Goal: Communication & Community: Answer question/provide support

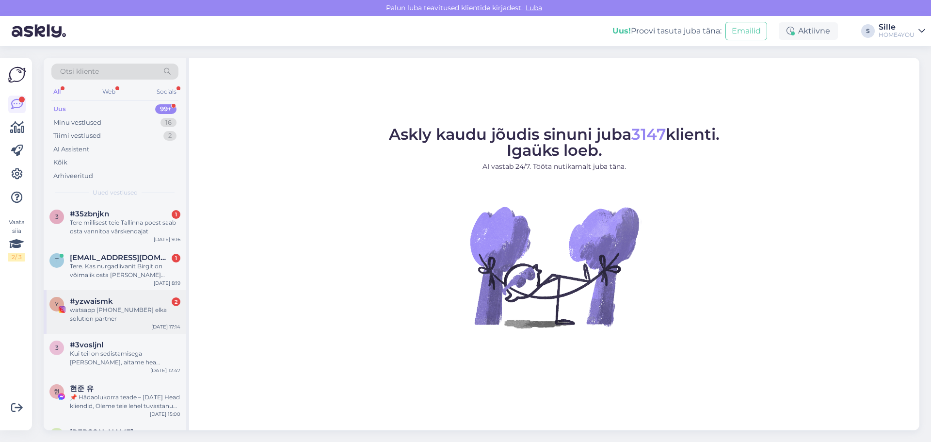
click at [88, 306] on div "watsapp [PHONE_NUMBER] elka solutıon partner" at bounding box center [125, 313] width 111 height 17
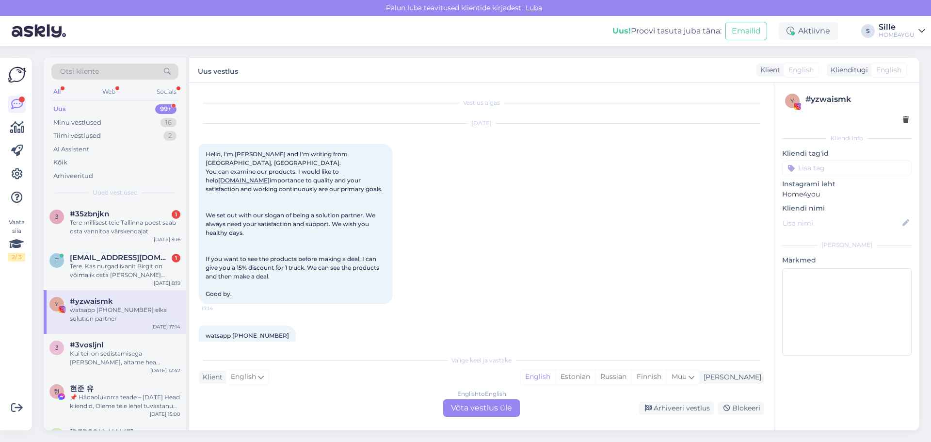
scroll to position [15, 0]
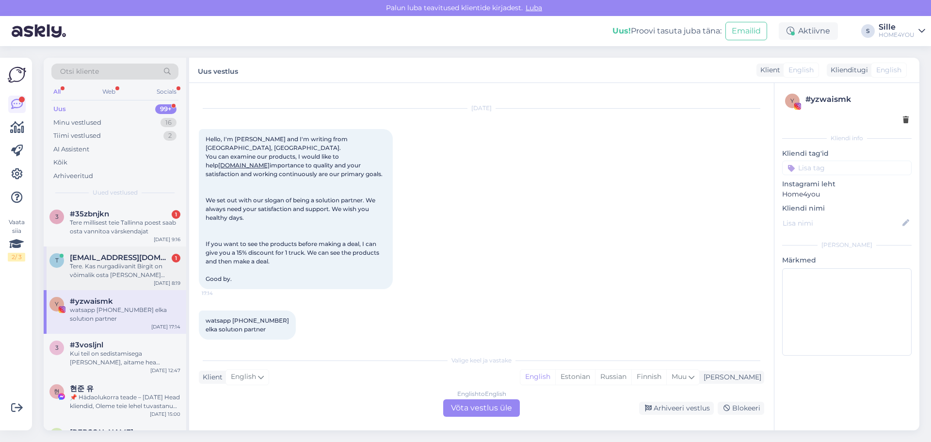
click at [115, 263] on div "Tere. Kas nurgadiivanit Birgit on võimalik osta [PERSON_NAME] [PERSON_NAME] Tar…" at bounding box center [125, 270] width 111 height 17
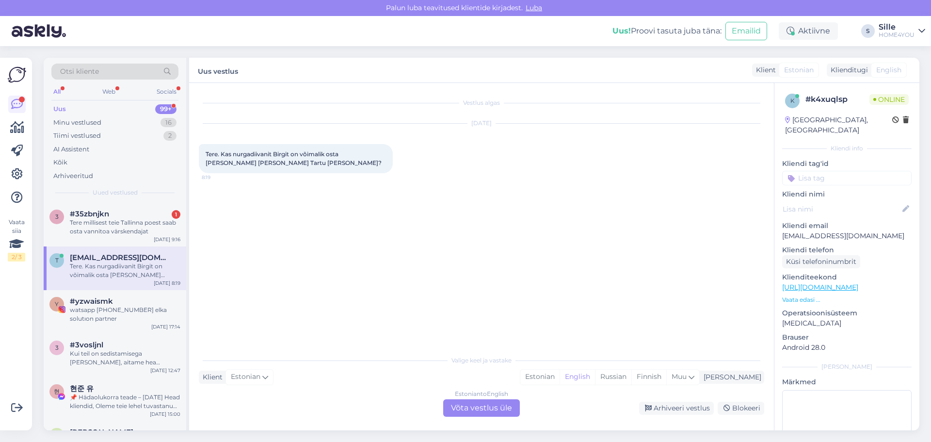
click at [488, 408] on div "Estonian to English Võta vestlus üle" at bounding box center [481, 407] width 77 height 17
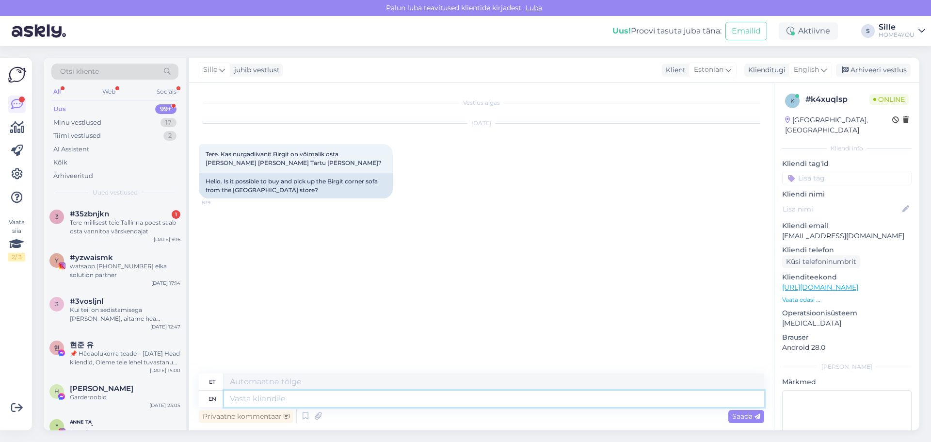
click at [391, 404] on textarea at bounding box center [494, 398] width 540 height 16
type textarea "Tere,"
type textarea "Tere, hetkel"
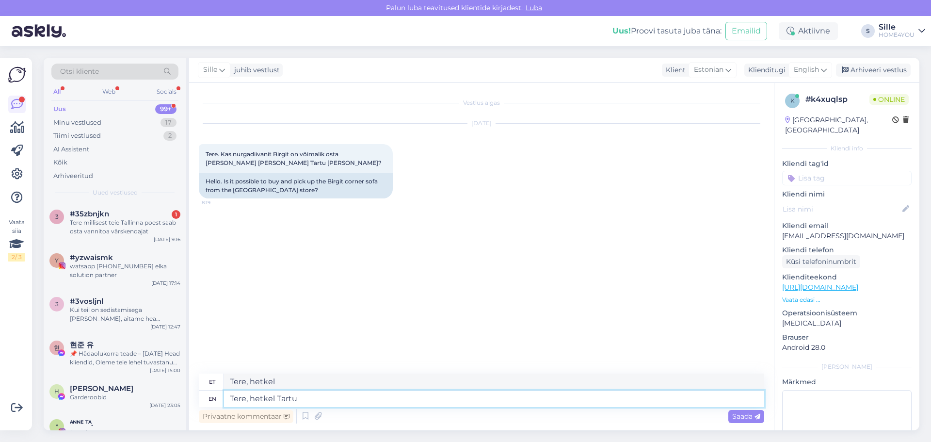
type textarea "Tere, hetkel Tartu"
type textarea "Tere, hetkel [GEOGRAPHIC_DATA]"
type textarea "Tere, hetkel [GEOGRAPHIC_DATA] näidis"
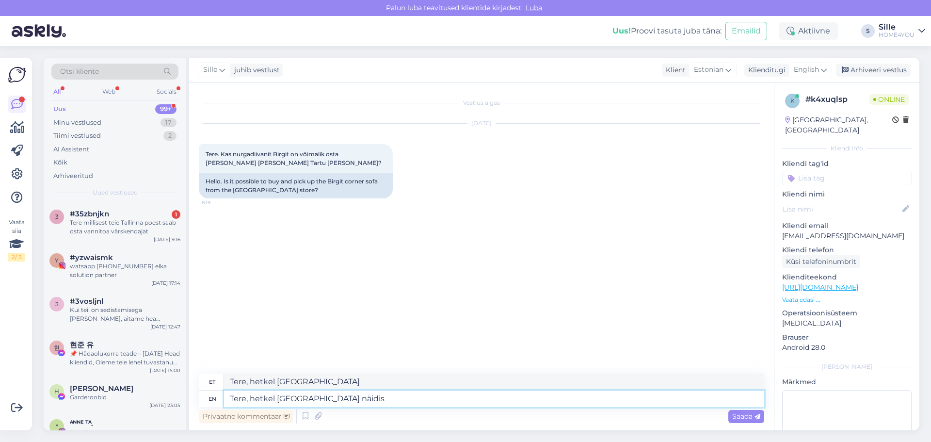
type textarea "Tere, hetkel [GEOGRAPHIC_DATA]"
type textarea "Tere, hetkel [GEOGRAPHIC_DATA] näidis väljas"
type textarea "Tere, hetkel [GEOGRAPHIC_DATA] näidis väljas,"
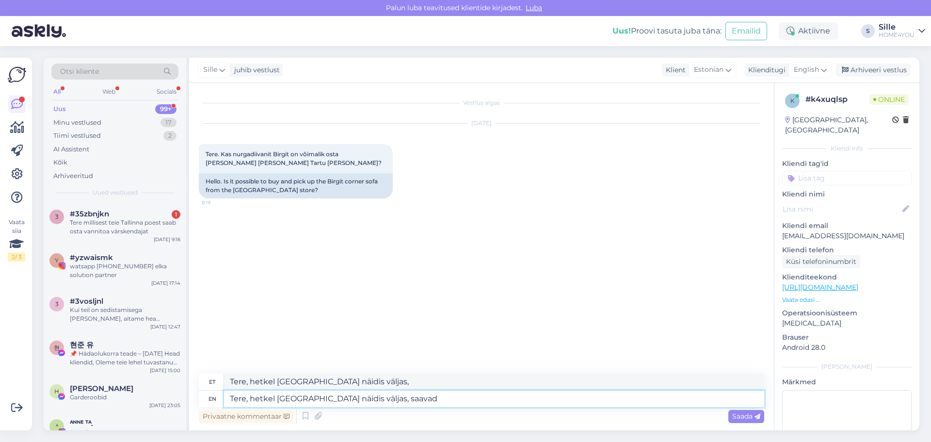
type textarea "Tere, hetkel [GEOGRAPHIC_DATA] näidis väljas, saavad"
type textarea "Tere, hetkel [GEOGRAPHIC_DATA] näidis väljas, saavad tellida"
type textarea "Tere, hetkel [GEOGRAPHIC_DATA] näidis väljas, saavad"
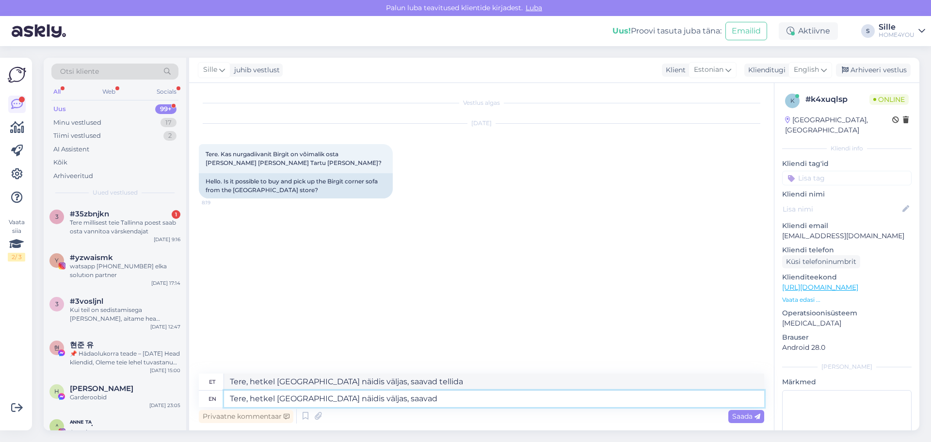
type textarea "Tere, hetkel [GEOGRAPHIC_DATA] näidis väljas, saavad"
type textarea "Tere, hetkel [GEOGRAPHIC_DATA] näidis väljas,"
type textarea "Tere, hetkel [GEOGRAPHIC_DATA] näidis väljas, kui so"
type textarea "Tere, hetkel [GEOGRAPHIC_DATA] näidis väljas, kui"
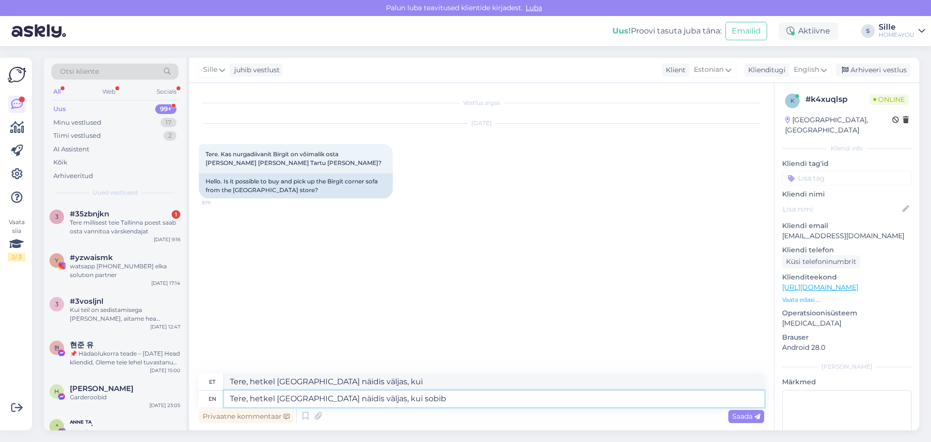
type textarea "Tere, hetkel [GEOGRAPHIC_DATA] näidis väljas, kui sobib"
type textarea "Tere, hetkel [GEOGRAPHIC_DATA] näidis väljas, kui sobib tellitakse"
type textarea "Tere, hetkel [GEOGRAPHIC_DATA] näidis väljas, kui sobib tellitakse Teil e"
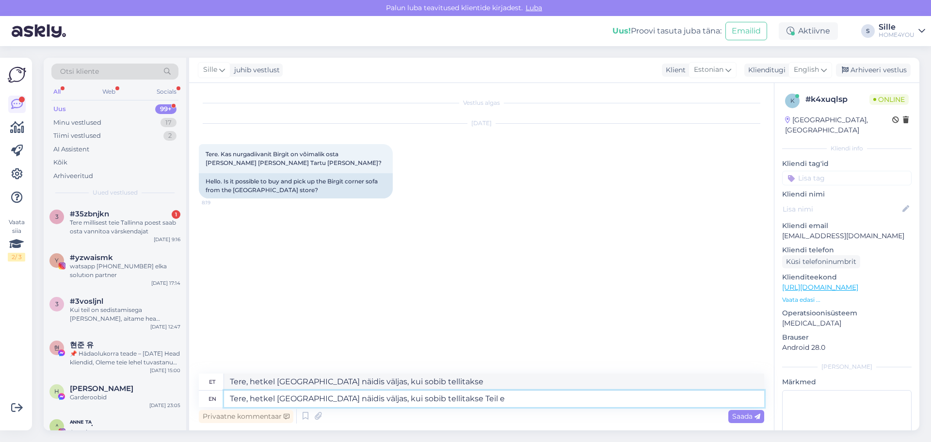
type textarea "Tere, hetkel [GEOGRAPHIC_DATA] näidis väljas, kui sobib tellitakse Teile"
type textarea "Tere, hetkel [GEOGRAPHIC_DATA] näidis väljas, kui sobib tellitakse Teil elaos"
type textarea "Tere, hetkel [GEOGRAPHIC_DATA] näidis väljas, kui sobib tellitakse Teil"
type textarea "Tere, hetkel [GEOGRAPHIC_DATA] näidis väljas, kui sobib tellitakse Teile"
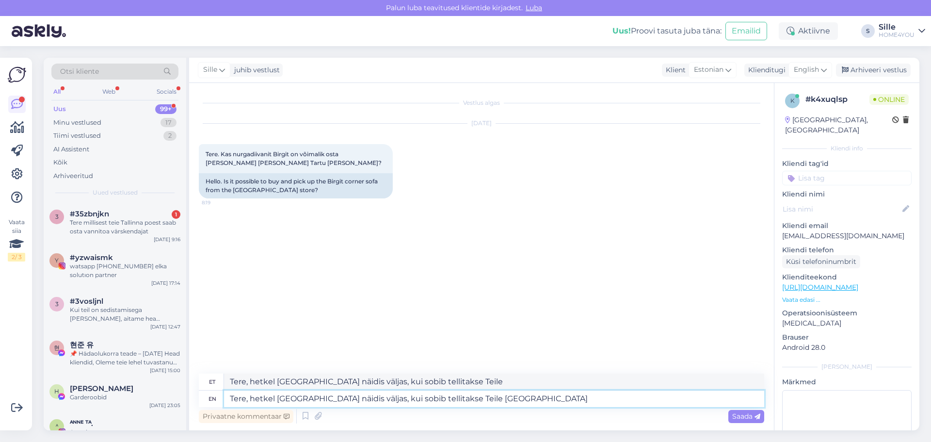
type textarea "Tere, hetkel [GEOGRAPHIC_DATA] näidis väljas, kui sobib tellitakse Teile [GEOGR…"
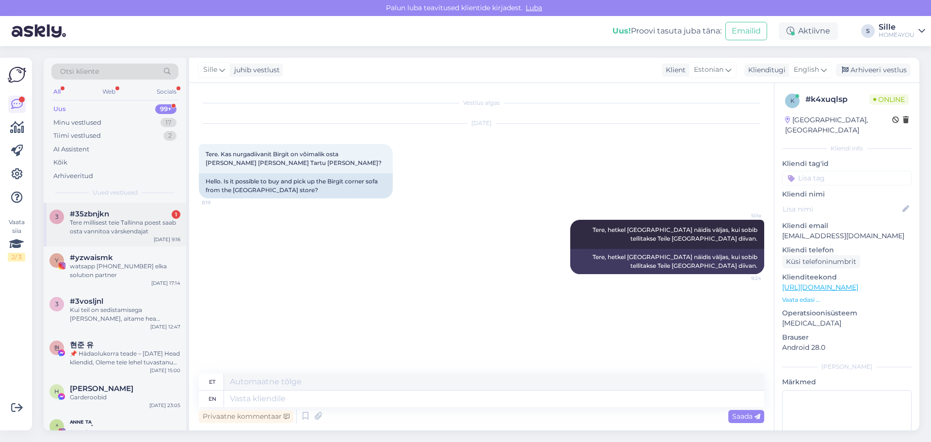
click at [108, 214] on span "#35zbnjkn" at bounding box center [89, 213] width 39 height 9
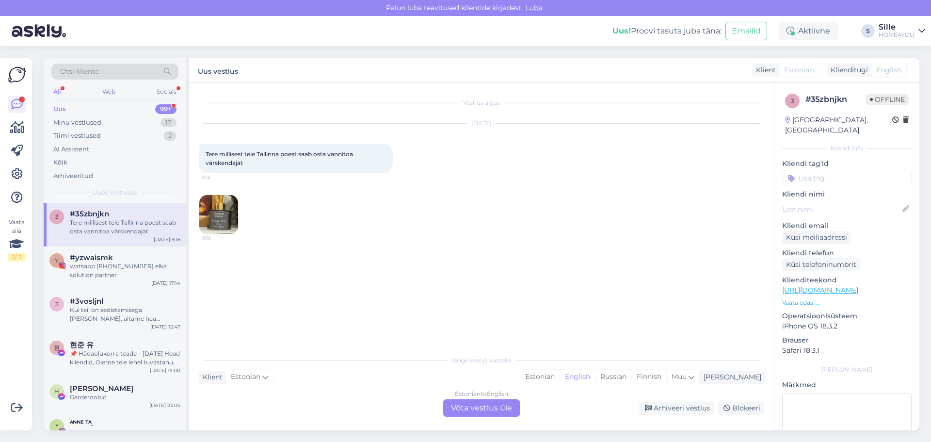
click at [235, 202] on img at bounding box center [218, 214] width 39 height 39
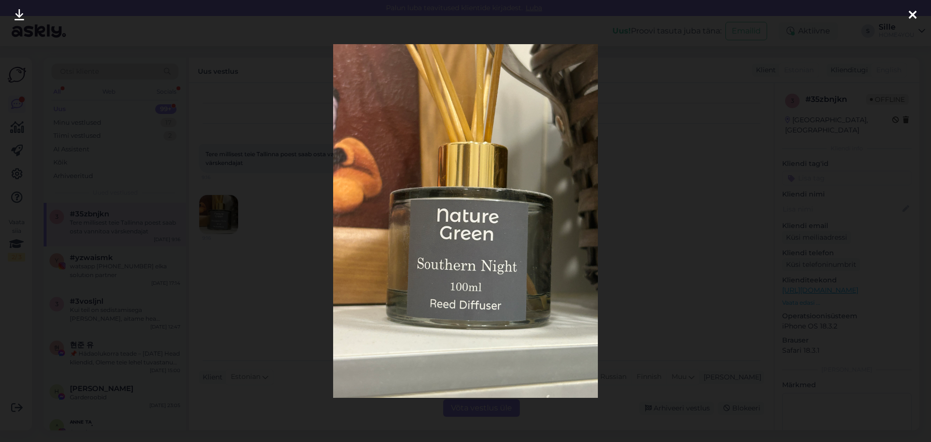
click at [909, 15] on icon at bounding box center [912, 15] width 8 height 13
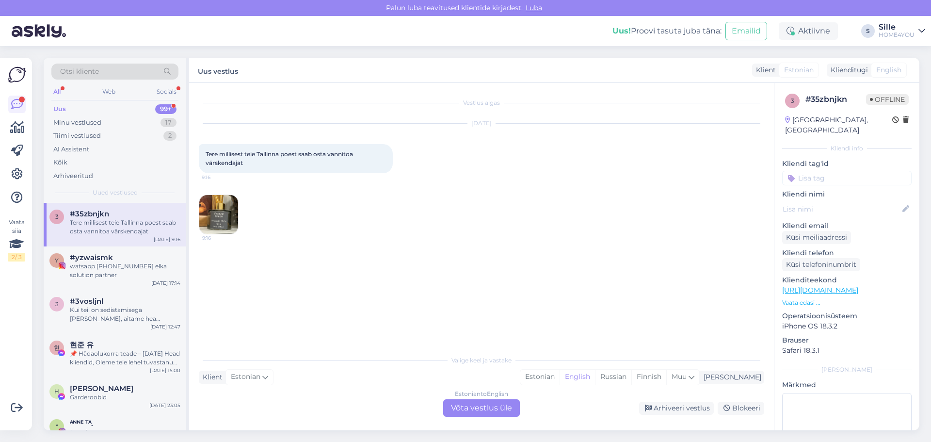
click at [476, 406] on div "Estonian to English Võta vestlus üle" at bounding box center [481, 407] width 77 height 17
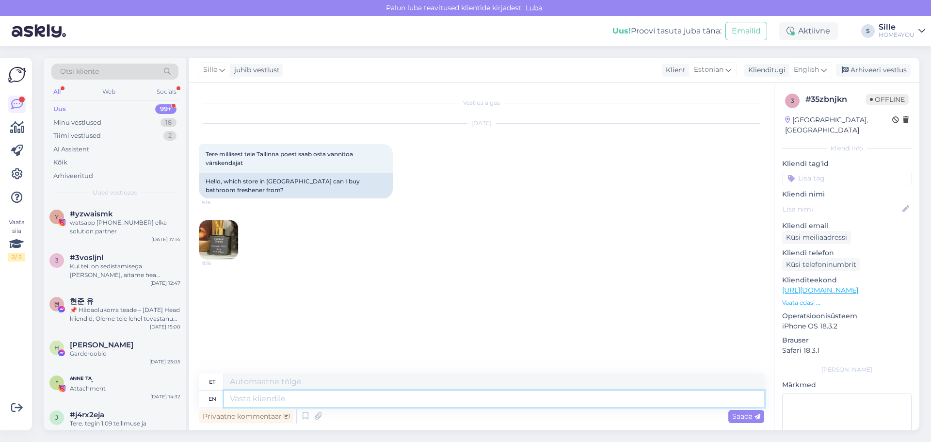
click at [356, 401] on textarea at bounding box center [494, 398] width 540 height 16
click at [815, 69] on span "English" at bounding box center [805, 69] width 25 height 11
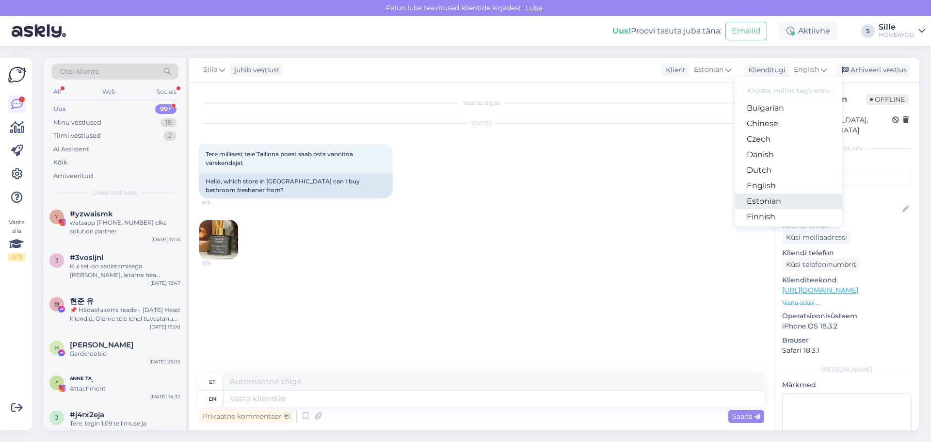
scroll to position [97, 0]
click at [775, 144] on link "Estonian" at bounding box center [788, 140] width 107 height 16
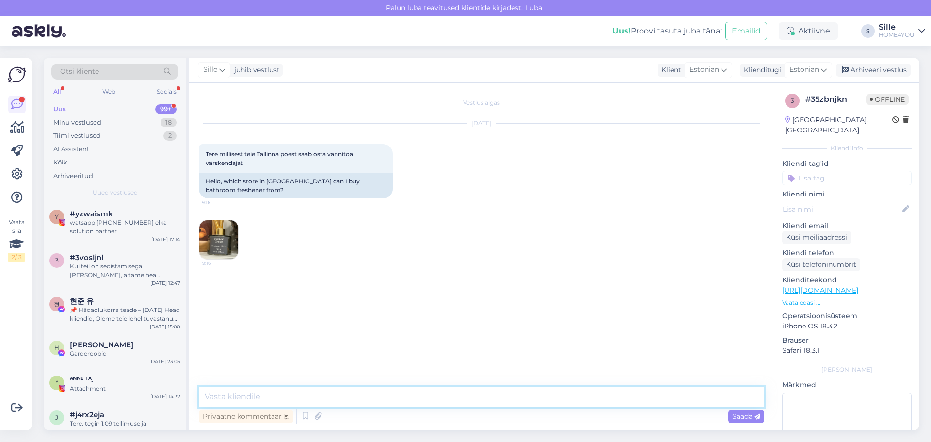
click at [427, 396] on textarea at bounding box center [481, 396] width 565 height 20
type textarea "Tere, kodulõhnastaja olemas alljärgnevates kauplustes:"
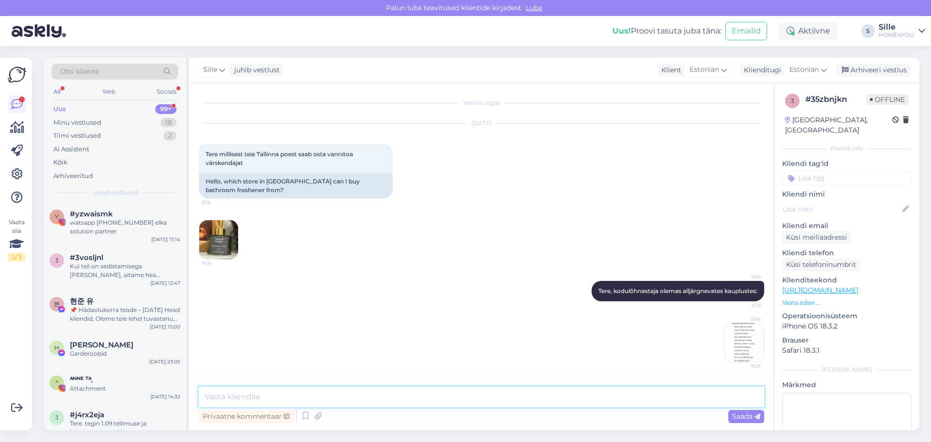
scroll to position [0, 0]
